Goal: Task Accomplishment & Management: Complete application form

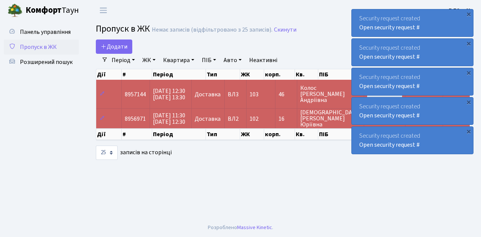
select select "25"
click at [128, 52] on link "Додати" at bounding box center [114, 46] width 36 height 14
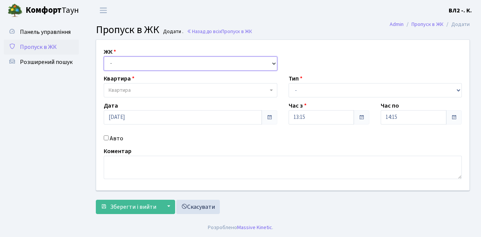
click at [272, 62] on select "- ВЛ1, Ужгородський пров., 4/1 ВЛ2, Голосіївський просп., 76 ВЛ3, пр.Голосіївсь…" at bounding box center [191, 63] width 174 height 14
select select "317"
click at [104, 56] on select "- ВЛ1, Ужгородський пров., 4/1 ВЛ2, Голосіївський просп., 76 ВЛ3, пр.Голосіївсь…" at bounding box center [191, 63] width 174 height 14
select select
click at [271, 90] on b at bounding box center [271, 90] width 3 height 2
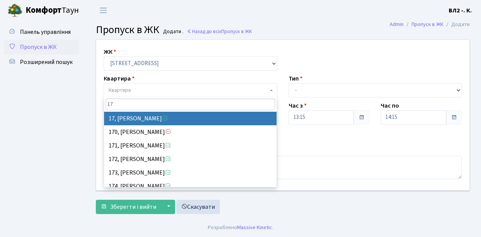
click at [136, 100] on input "17" at bounding box center [191, 104] width 170 height 12
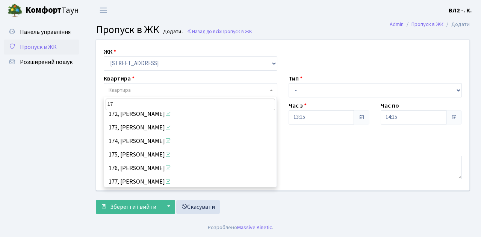
scroll to position [50, 0]
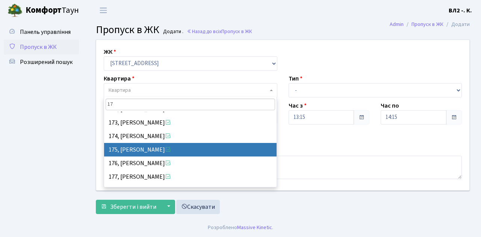
type input "17"
select select "38461"
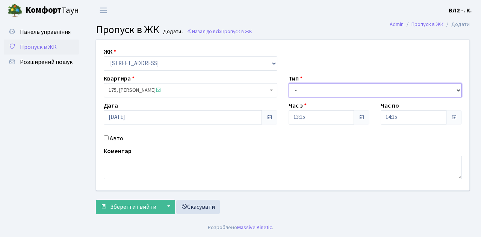
drag, startPoint x: 458, startPoint y: 89, endPoint x: 444, endPoint y: 86, distance: 14.2
click at [458, 89] on select "- Доставка Таксі Гості Сервіс" at bounding box center [376, 90] width 174 height 14
select select "1"
click at [289, 83] on select "- Доставка Таксі Гості Сервіс" at bounding box center [376, 90] width 174 height 14
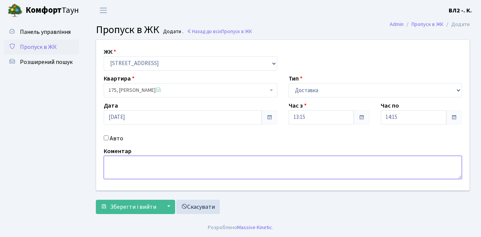
click at [113, 159] on textarea at bounding box center [283, 167] width 358 height 23
type textarea "-"
type textarea "1"
type textarea "13-15"
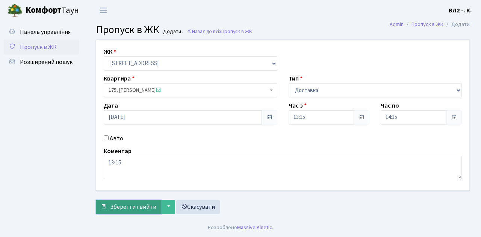
click at [118, 209] on span "Зберегти і вийти" at bounding box center [133, 207] width 46 height 8
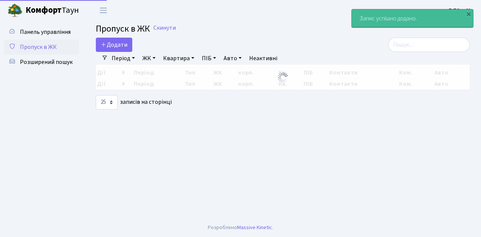
select select "25"
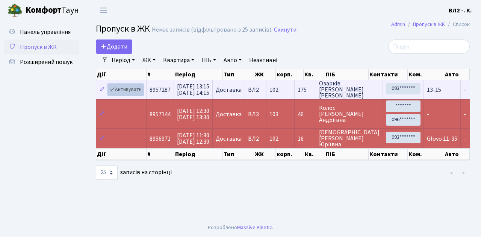
click at [142, 94] on link "Активувати" at bounding box center [126, 90] width 36 height 12
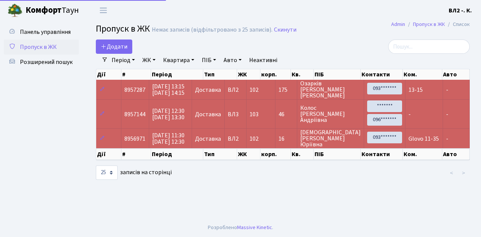
select select "25"
